Goal: Information Seeking & Learning: Learn about a topic

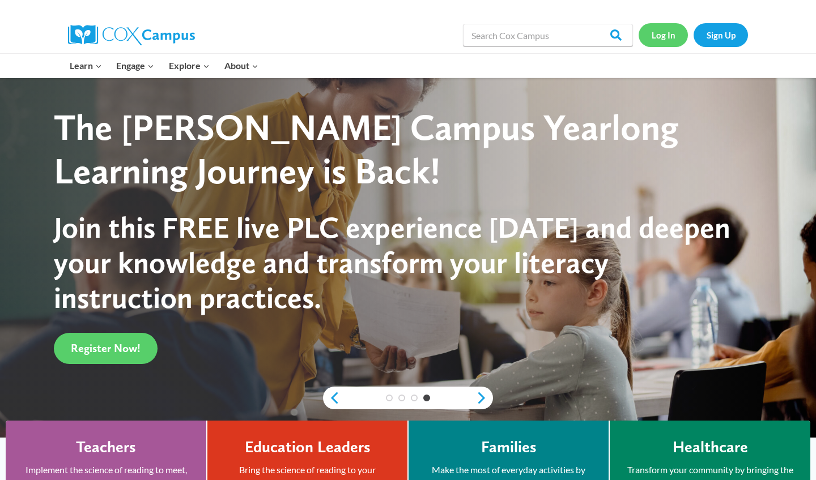
click at [657, 32] on link "Log In" at bounding box center [662, 34] width 49 height 23
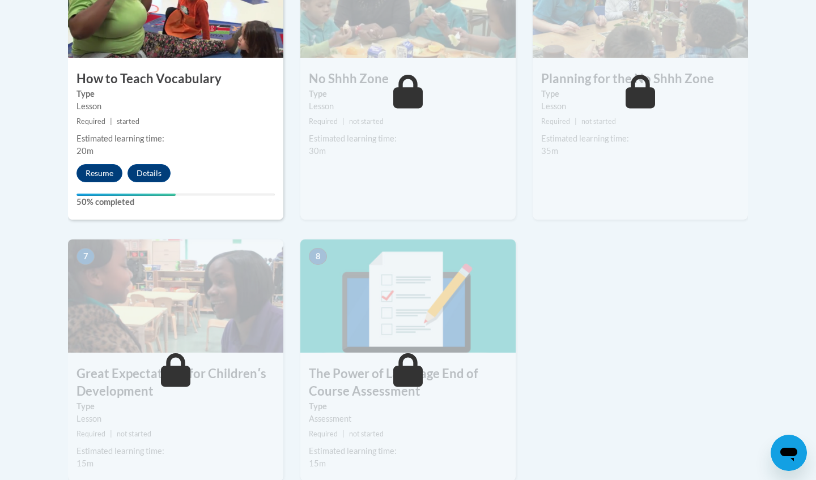
scroll to position [752, 0]
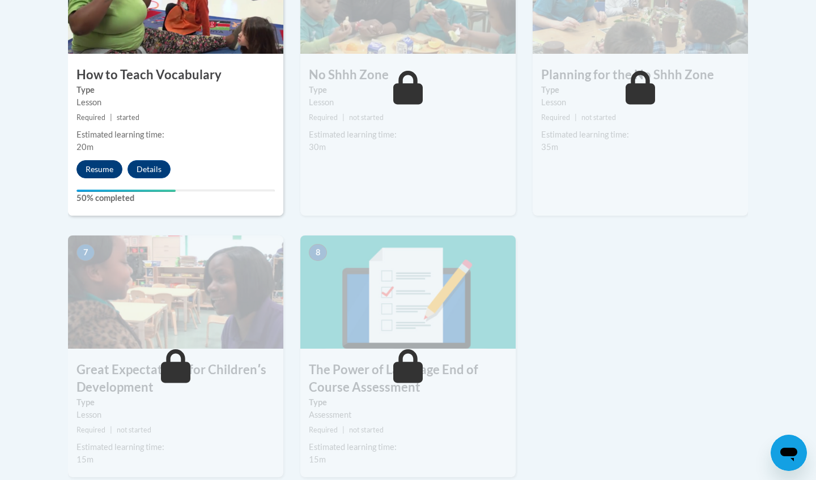
click at [105, 168] on button "Resume" at bounding box center [99, 169] width 46 height 18
